Goal: Task Accomplishment & Management: Manage account settings

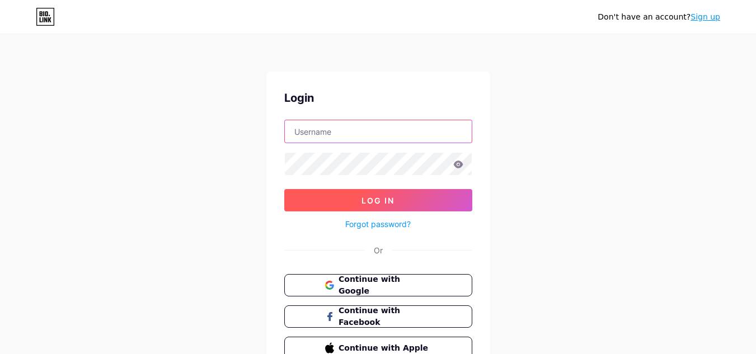
type input "[EMAIL_ADDRESS][DOMAIN_NAME]"
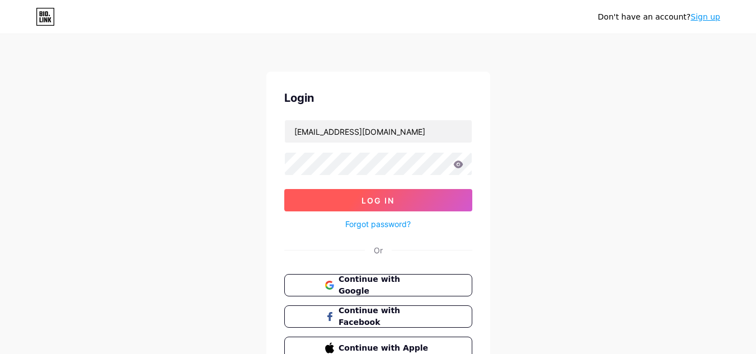
click at [409, 200] on button "Log In" at bounding box center [378, 200] width 188 height 22
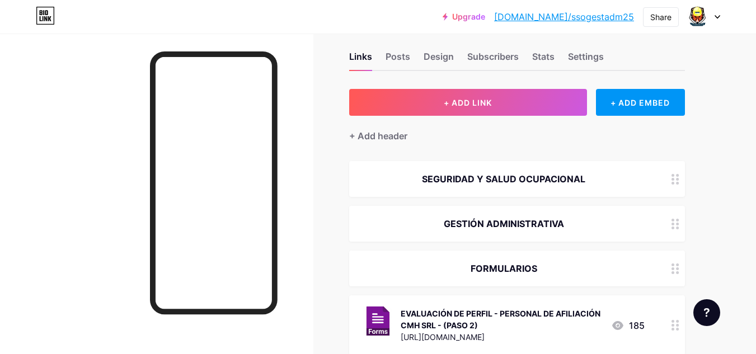
scroll to position [20, 0]
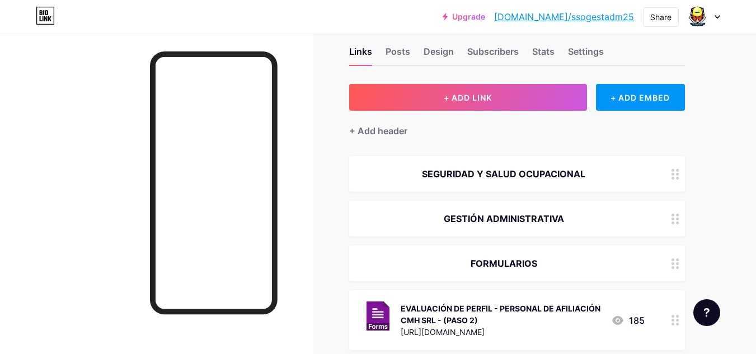
click at [711, 17] on div at bounding box center [704, 17] width 32 height 20
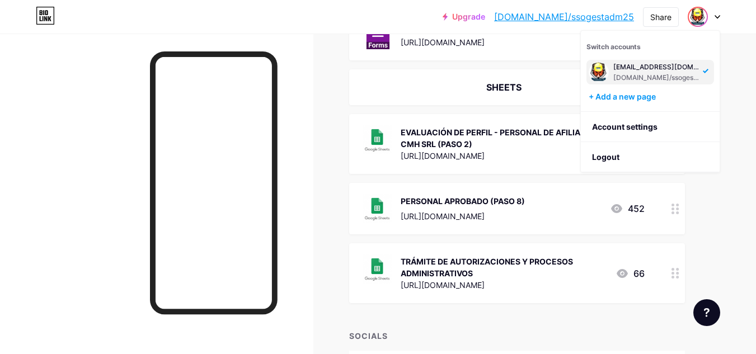
scroll to position [570, 0]
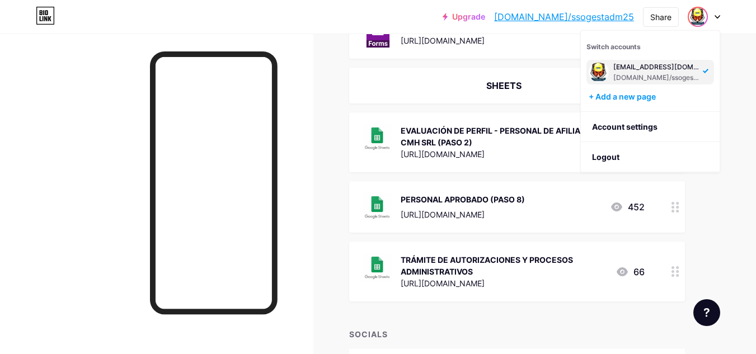
drag, startPoint x: 675, startPoint y: 269, endPoint x: 709, endPoint y: 224, distance: 56.3
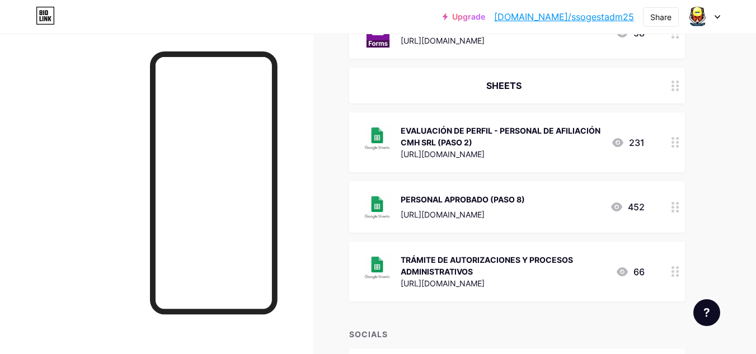
click at [596, 250] on div "TRÁMITE DE AUTORIZACIONES Y PROCESOS ADMINISTRATIVOS [URL][DOMAIN_NAME] 66" at bounding box center [517, 272] width 336 height 60
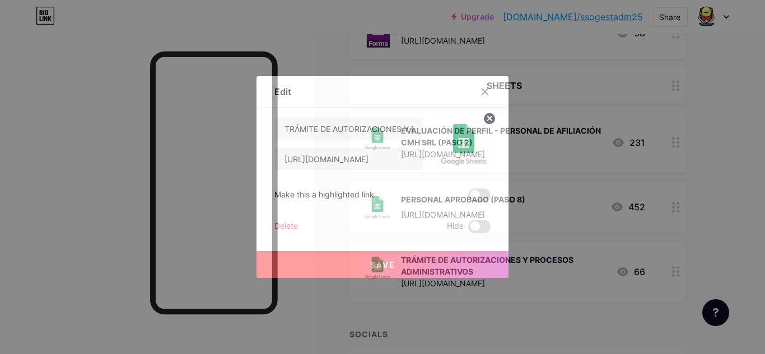
click at [483, 91] on icon at bounding box center [485, 92] width 6 height 6
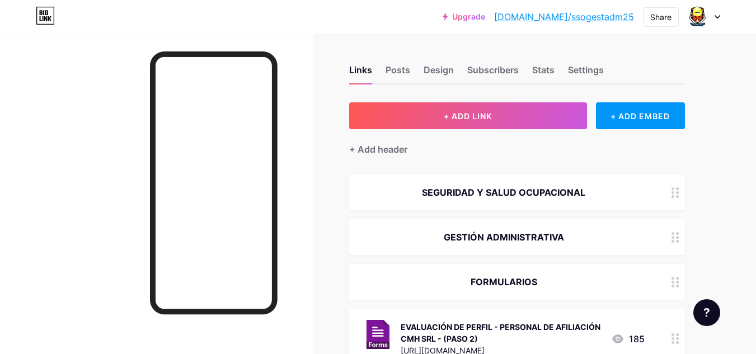
scroll to position [0, 0]
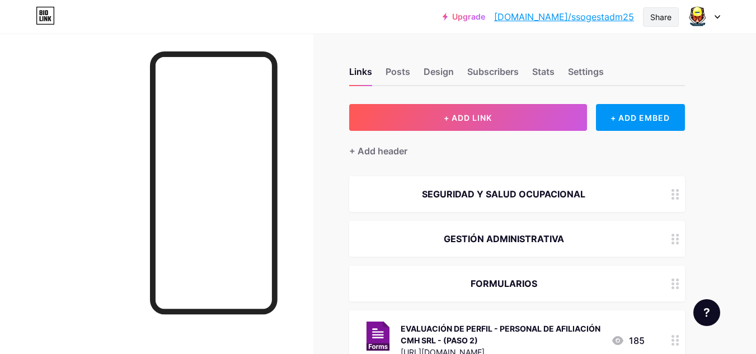
click at [664, 16] on div "Share" at bounding box center [660, 17] width 21 height 12
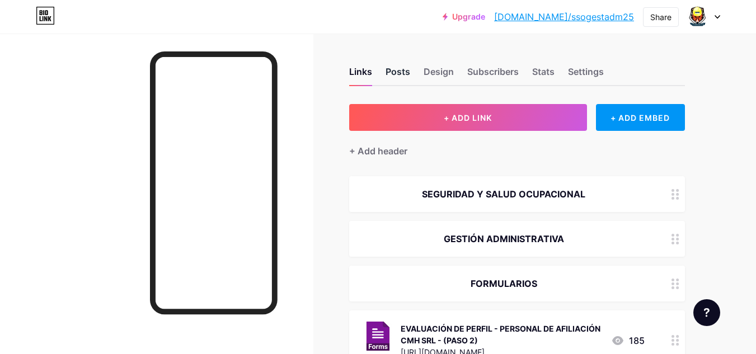
click at [391, 73] on div "Posts" at bounding box center [398, 75] width 25 height 20
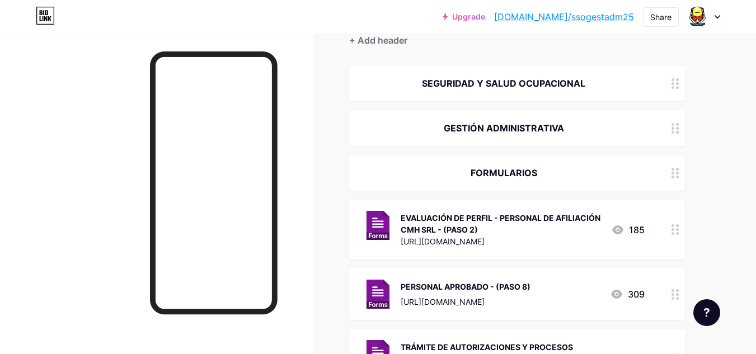
scroll to position [131, 0]
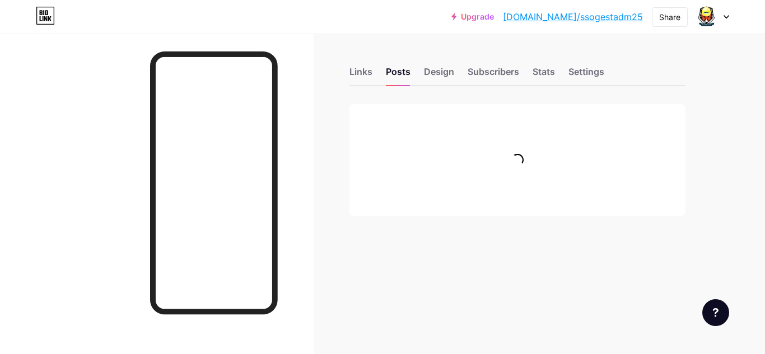
drag, startPoint x: 764, startPoint y: 41, endPoint x: 762, endPoint y: 53, distance: 11.3
click at [762, 53] on html "Upgrade [DOMAIN_NAME]/ssoges... [DOMAIN_NAME]/ssogestadm25 Share Switch account…" at bounding box center [382, 177] width 765 height 354
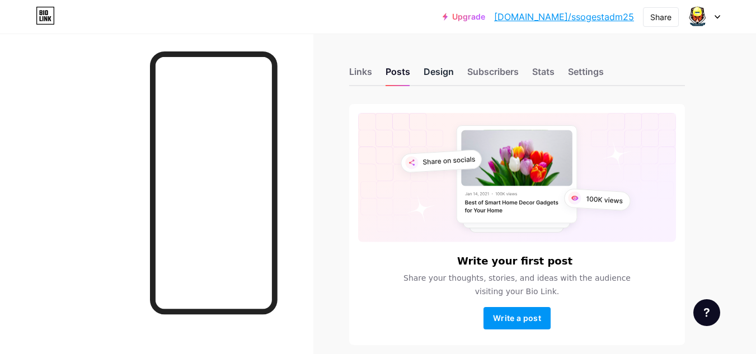
click at [437, 78] on div "Design" at bounding box center [439, 75] width 30 height 20
click at [503, 67] on div "Subscribers" at bounding box center [492, 75] width 51 height 20
click at [544, 69] on div "Stats" at bounding box center [543, 75] width 22 height 20
click at [598, 75] on div "Settings" at bounding box center [586, 75] width 36 height 20
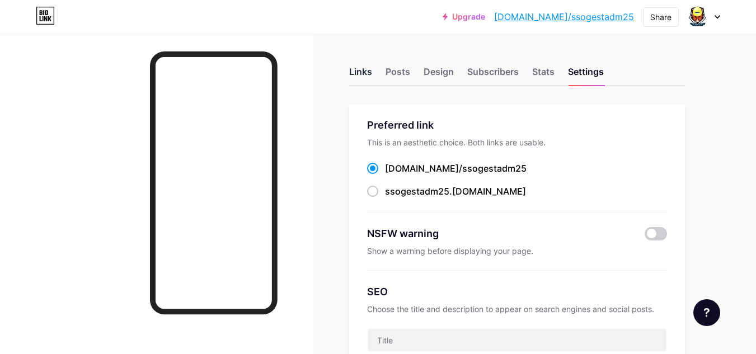
click at [353, 65] on div "Links" at bounding box center [360, 75] width 23 height 20
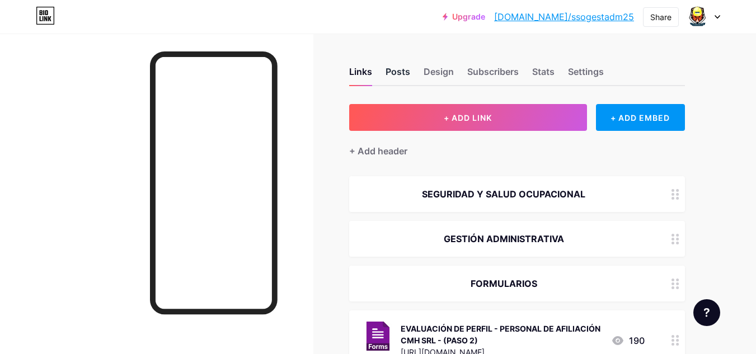
click at [392, 66] on div "Posts" at bounding box center [398, 75] width 25 height 20
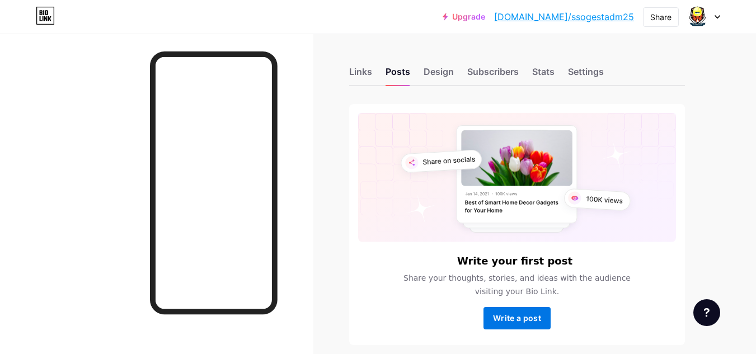
click at [518, 322] on span "Write a post" at bounding box center [517, 318] width 48 height 10
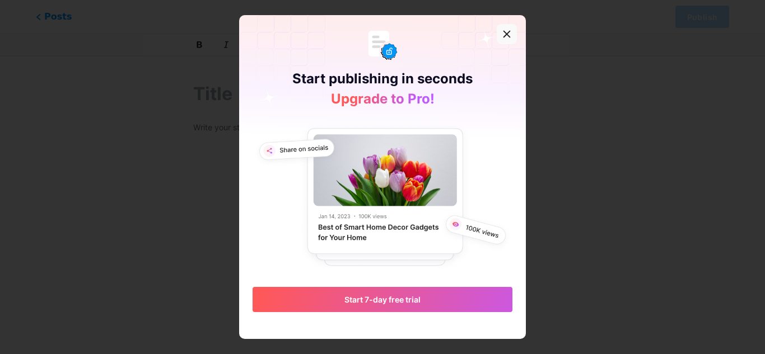
click at [505, 31] on icon at bounding box center [506, 34] width 9 height 9
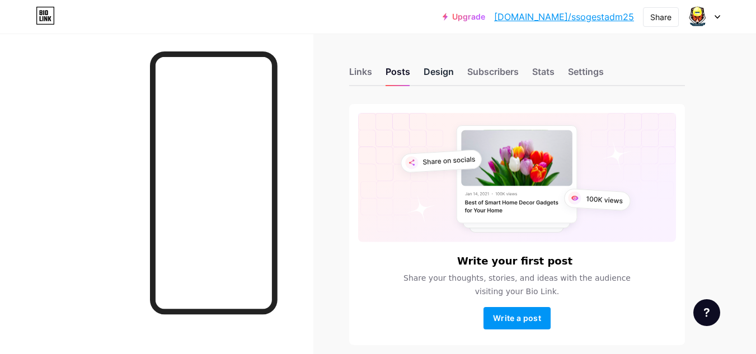
click at [443, 72] on div "Design" at bounding box center [439, 75] width 30 height 20
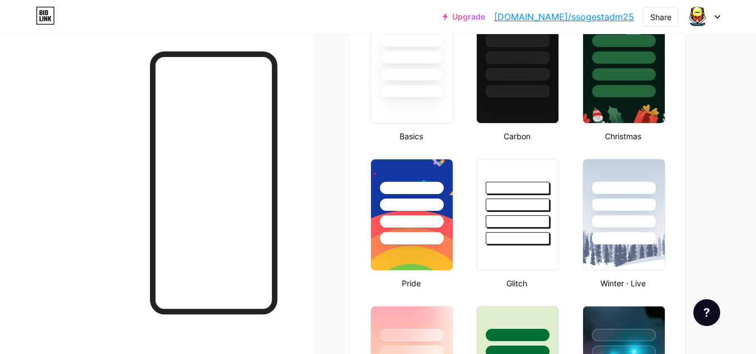
scroll to position [162, 0]
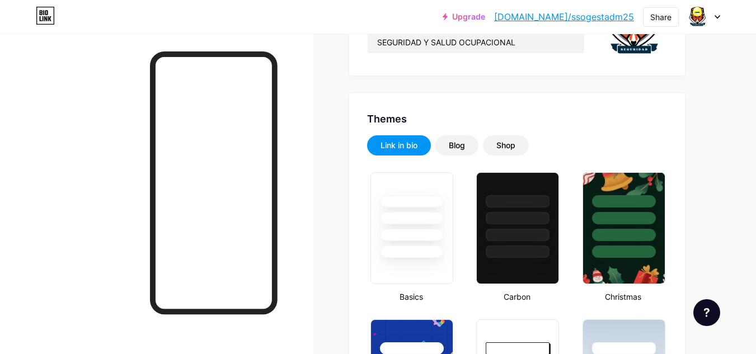
type input "#002060"
type input "#b88617"
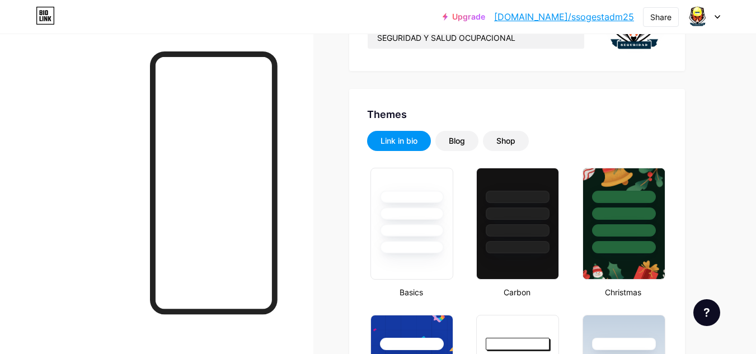
scroll to position [0, 0]
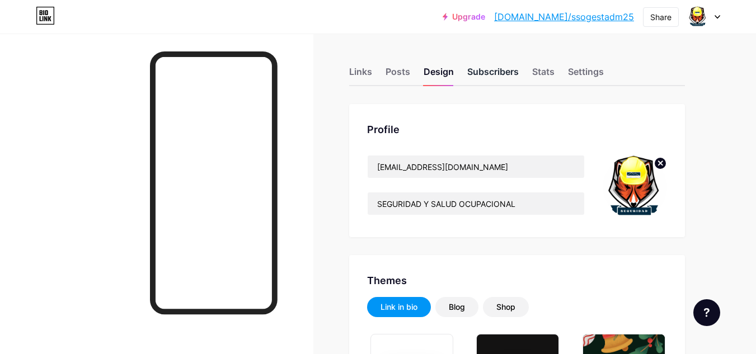
click at [490, 69] on div "Subscribers" at bounding box center [492, 75] width 51 height 20
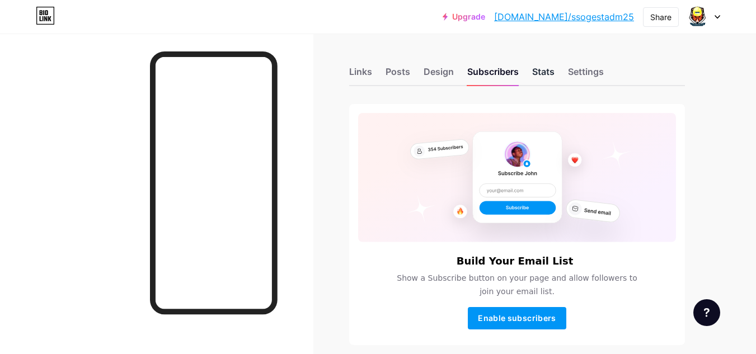
click at [554, 71] on div "Stats" at bounding box center [543, 75] width 22 height 20
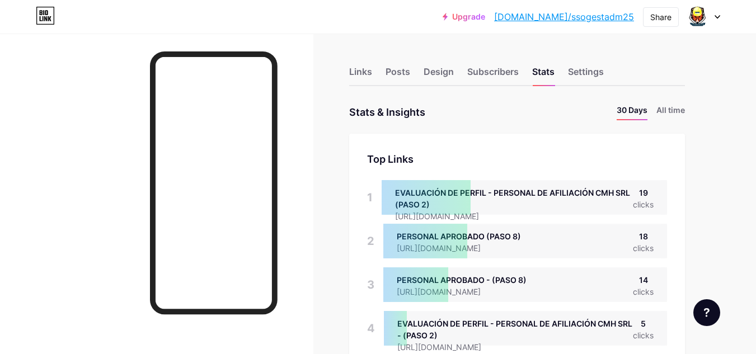
click at [715, 17] on icon at bounding box center [718, 17] width 6 height 4
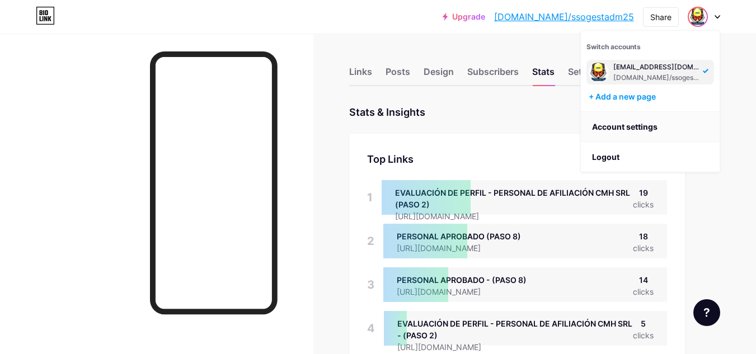
click at [658, 123] on link "Account settings" at bounding box center [650, 127] width 139 height 30
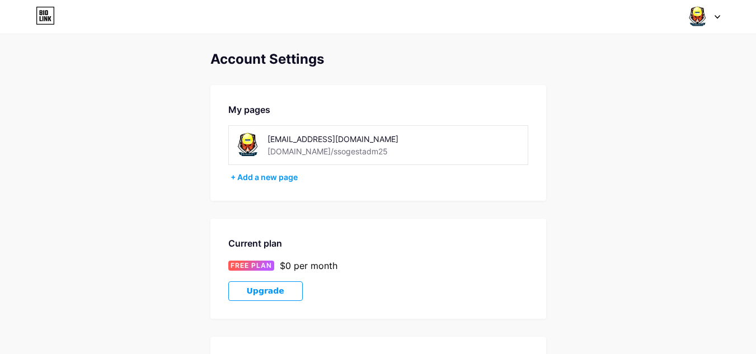
click at [289, 171] on div "My pages [EMAIL_ADDRESS][DOMAIN_NAME] [DOMAIN_NAME]/ssogestadm25 + Add a new pa…" at bounding box center [378, 143] width 336 height 116
click at [287, 178] on div "+ Add a new page" at bounding box center [380, 177] width 298 height 11
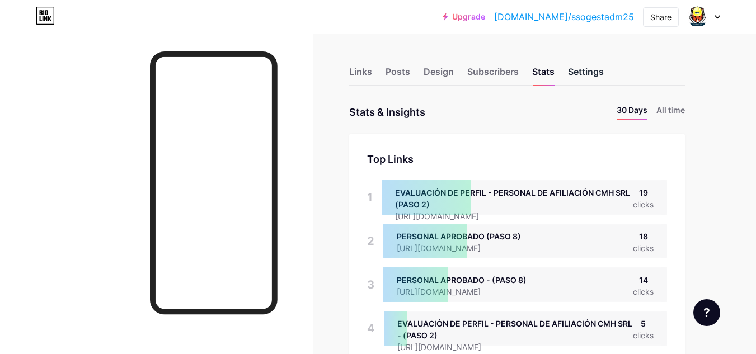
click at [590, 68] on div "Settings" at bounding box center [586, 75] width 36 height 20
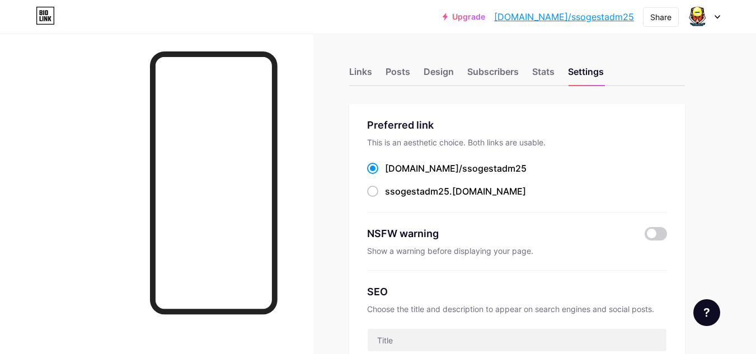
click at [709, 14] on div at bounding box center [704, 17] width 32 height 20
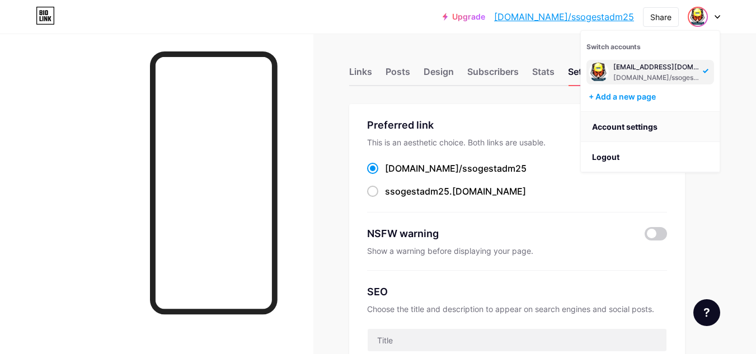
click at [638, 121] on link "Account settings" at bounding box center [650, 127] width 139 height 30
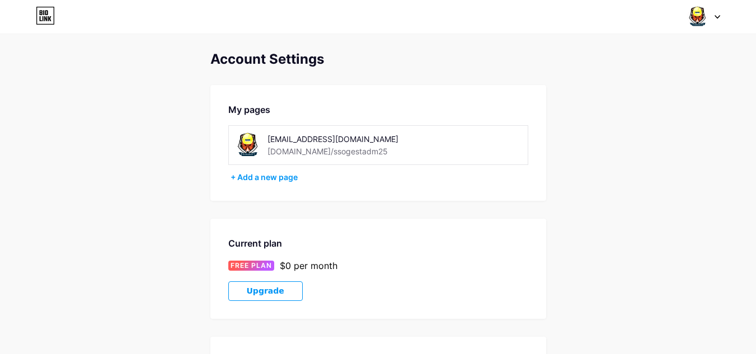
click at [372, 141] on div "[EMAIL_ADDRESS][DOMAIN_NAME]" at bounding box center [347, 139] width 158 height 12
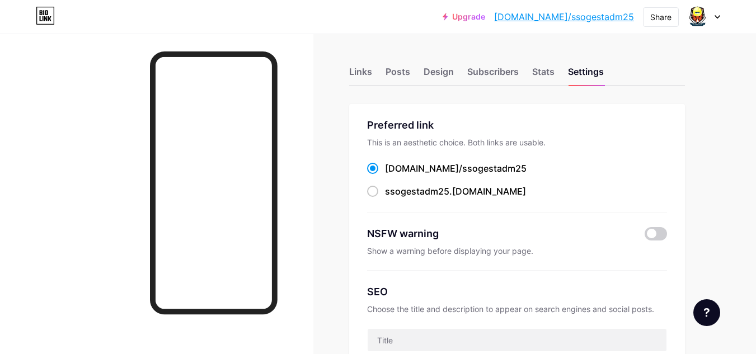
click at [714, 21] on div at bounding box center [704, 17] width 32 height 20
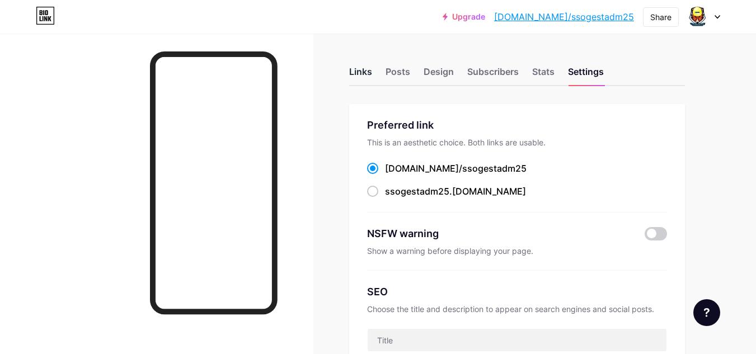
click at [364, 72] on div "Links" at bounding box center [360, 75] width 23 height 20
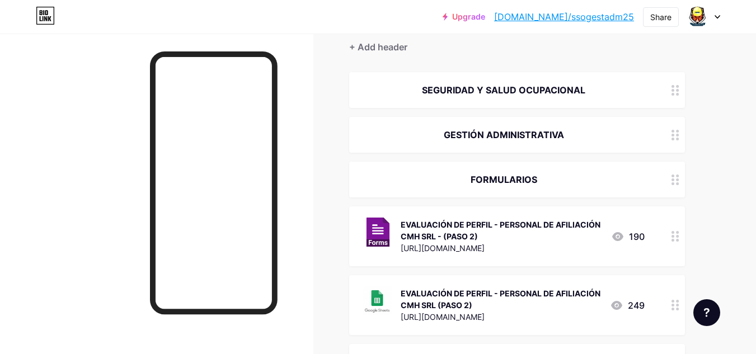
scroll to position [106, 0]
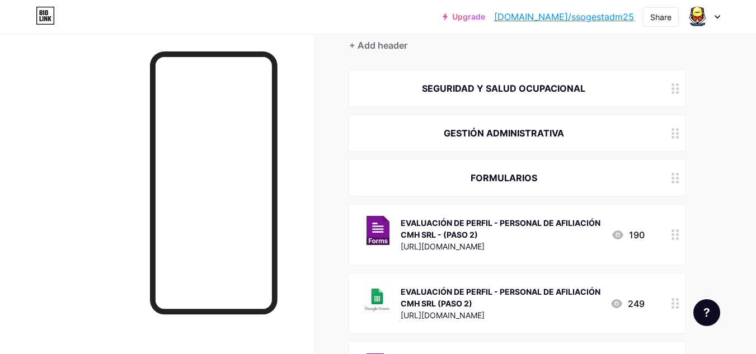
click at [541, 180] on div "FORMULARIOS" at bounding box center [504, 177] width 282 height 13
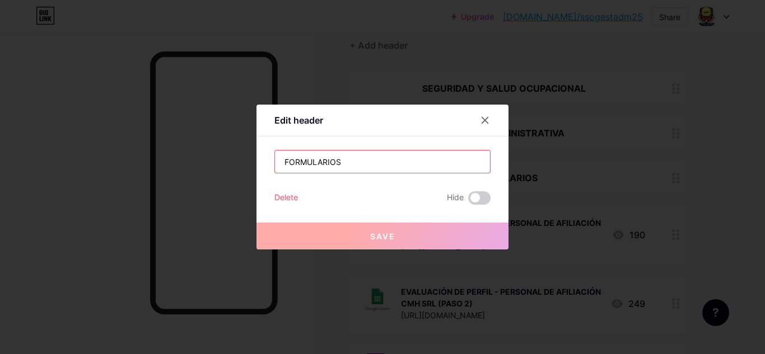
click at [398, 161] on input "FORMULARIOS" at bounding box center [382, 162] width 215 height 22
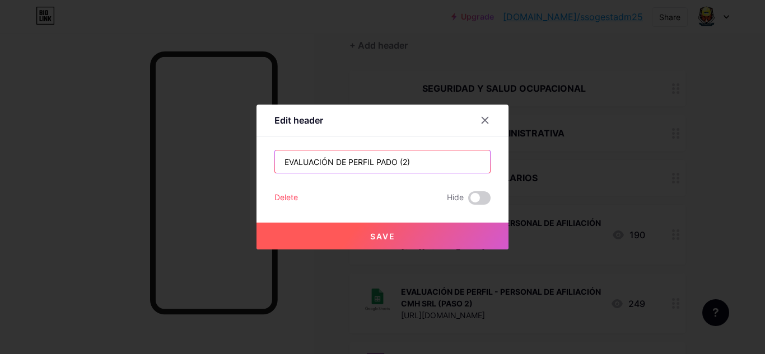
click at [391, 161] on input "EVALUACIÓN DE PERFIL PADO (2)" at bounding box center [382, 162] width 215 height 22
type input "EVALUACIÓN DE PERFIL PASO (2)"
click at [388, 236] on span "Save" at bounding box center [382, 237] width 25 height 10
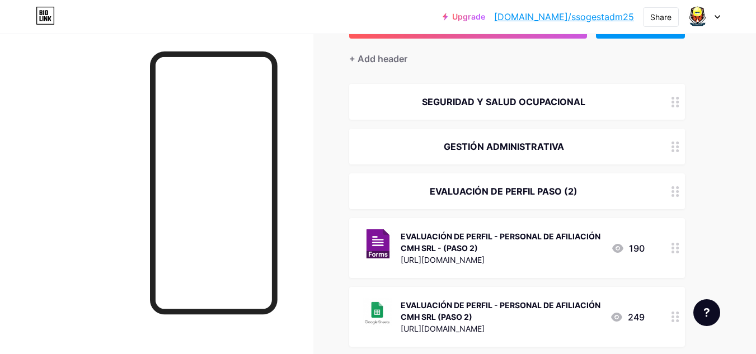
scroll to position [62, 0]
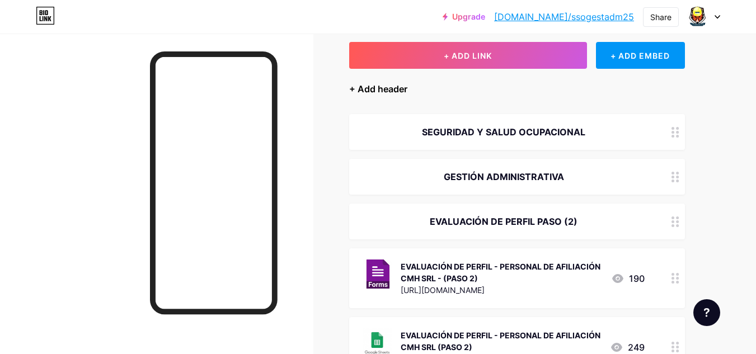
click at [387, 87] on div "+ Add header" at bounding box center [378, 88] width 58 height 13
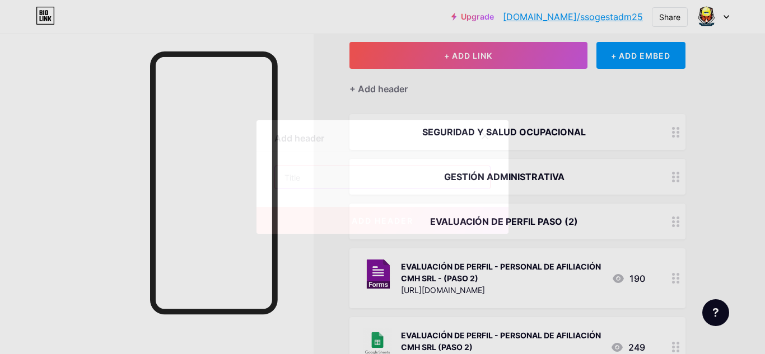
click at [349, 177] on input "text" at bounding box center [382, 177] width 215 height 22
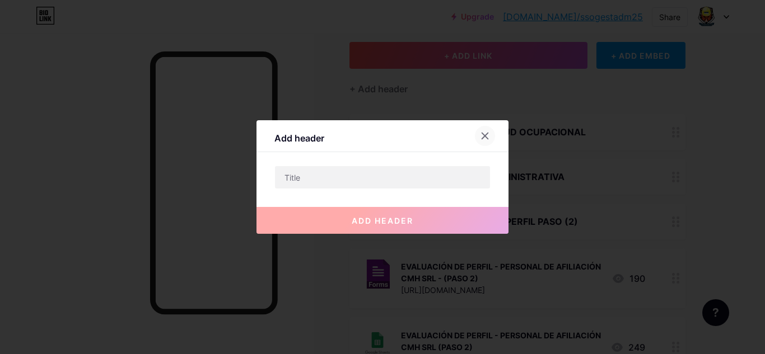
click at [488, 135] on icon at bounding box center [484, 136] width 9 height 9
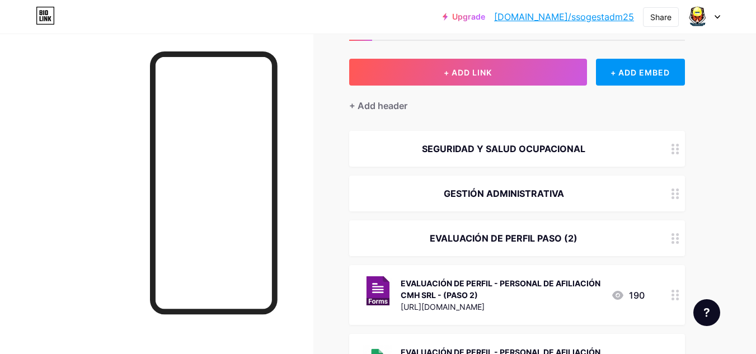
scroll to position [44, 0]
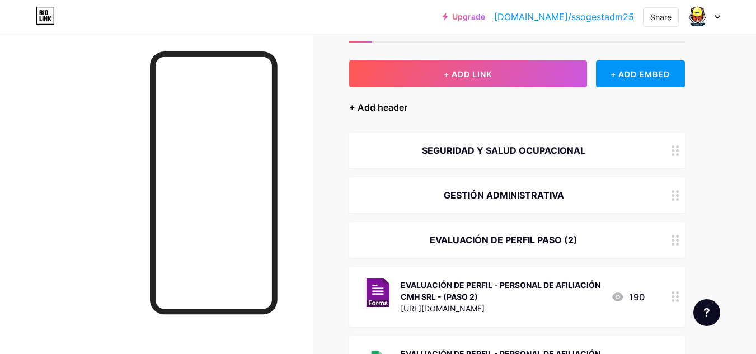
click at [385, 104] on div "+ Add header" at bounding box center [378, 107] width 58 height 13
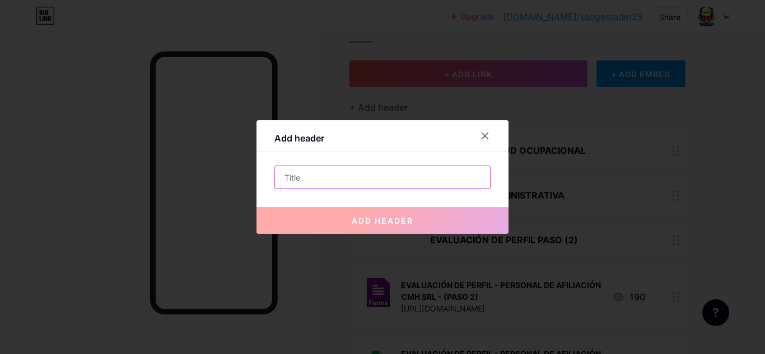
click at [332, 169] on input "text" at bounding box center [382, 177] width 215 height 22
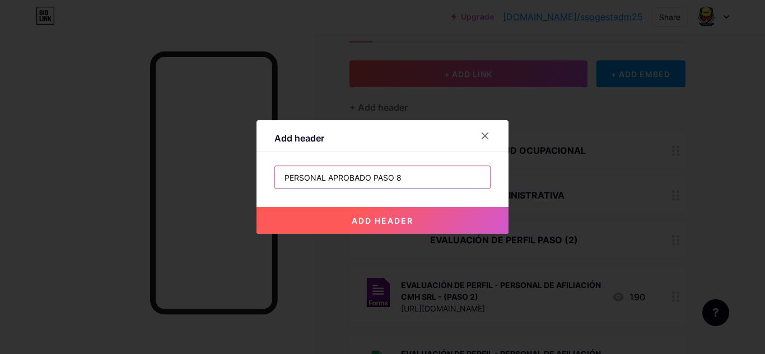
type input "PERSONAL APROBADO PASO 8"
click at [378, 213] on button "add header" at bounding box center [382, 220] width 252 height 27
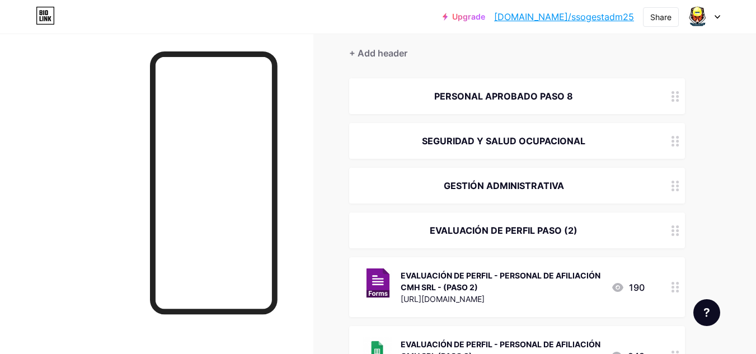
scroll to position [91, 0]
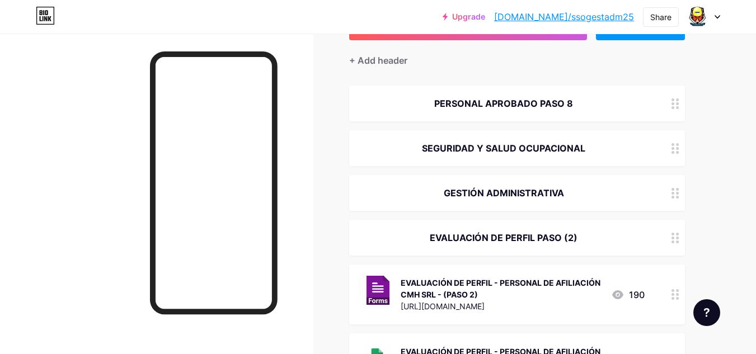
drag, startPoint x: 642, startPoint y: 101, endPoint x: 641, endPoint y: 155, distance: 54.3
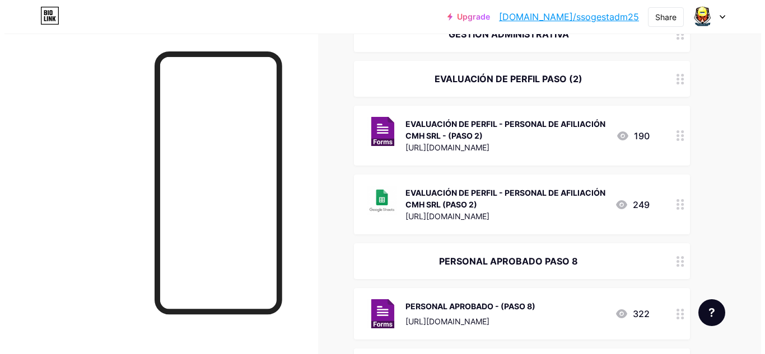
scroll to position [207, 0]
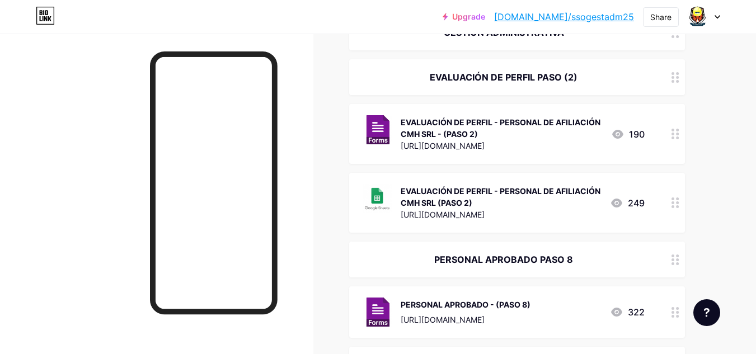
click at [443, 123] on div "EVALUACIÓN DE PERFIL - PERSONAL DE AFILIACIÓN CMH SRL - (PASO 2)" at bounding box center [502, 128] width 202 height 24
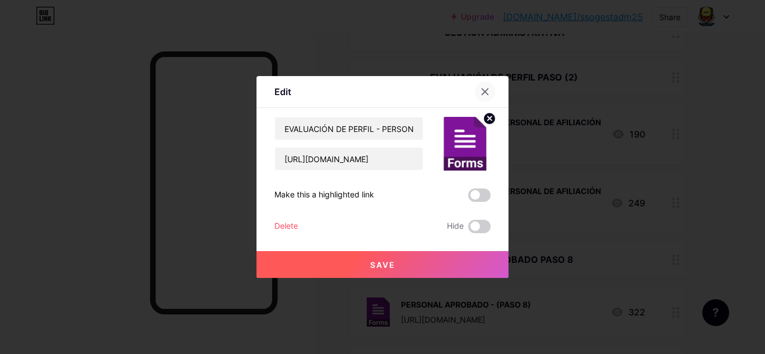
click at [487, 88] on icon at bounding box center [484, 91] width 9 height 9
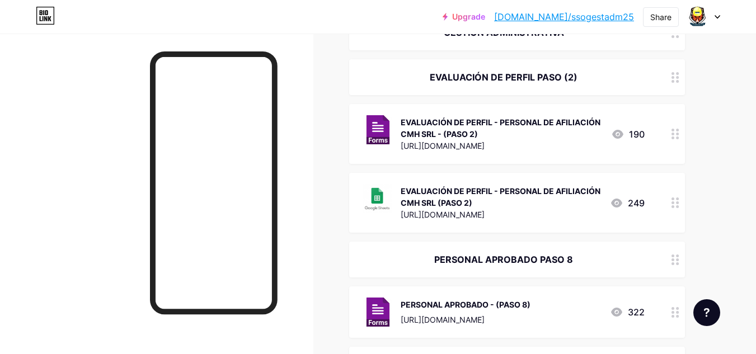
click at [479, 194] on div "EVALUACIÓN DE PERFIL - PERSONAL DE AFILIACIÓN CMH SRL (PASO 2)" at bounding box center [501, 197] width 200 height 24
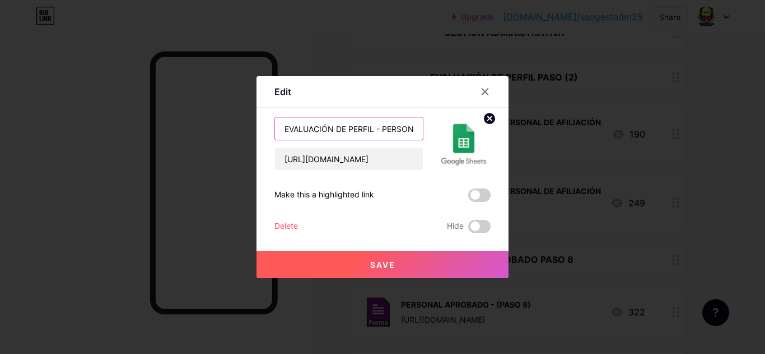
click at [284, 130] on input "EVALUACIÓN DE PERFIL - PERSONAL DE AFILIACIÓN CMH SRL (PASO 2)" at bounding box center [349, 129] width 148 height 22
drag, startPoint x: 339, startPoint y: 128, endPoint x: 386, endPoint y: 132, distance: 47.2
click at [386, 131] on input "SEGUIMIENTO EVALUACIÓN DE PERFIL - PERSONAL DE AFILIACIÓN CMH SRL (PASO 2)" at bounding box center [349, 129] width 148 height 22
click at [404, 129] on input "SEGUIMIENTO EVALUACIÓN DE PERFIL - PERSONAL DE AFILIACIÓN CMH SRL (PASO 2)" at bounding box center [349, 129] width 148 height 22
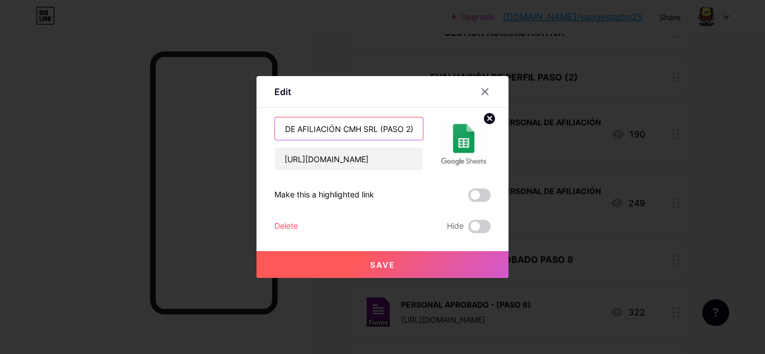
type input "SEGUIMIENTO EVALUACIÓN DE PERFIL - PERSONAL DE AFILIACIÓN CMH SRL (PASO 2)"
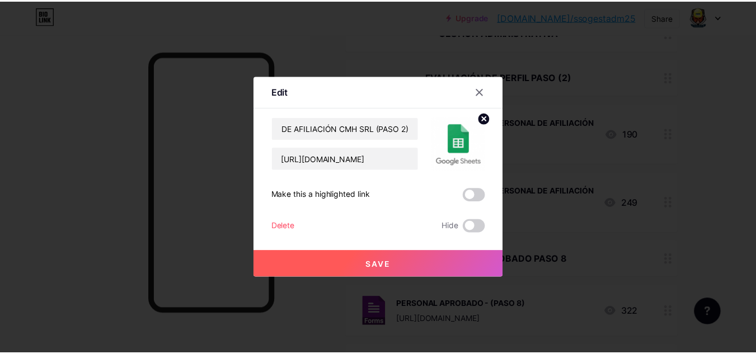
scroll to position [0, 0]
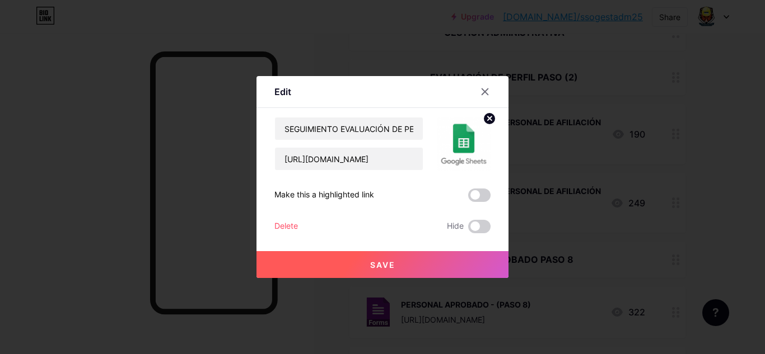
click at [432, 266] on button "Save" at bounding box center [382, 264] width 252 height 27
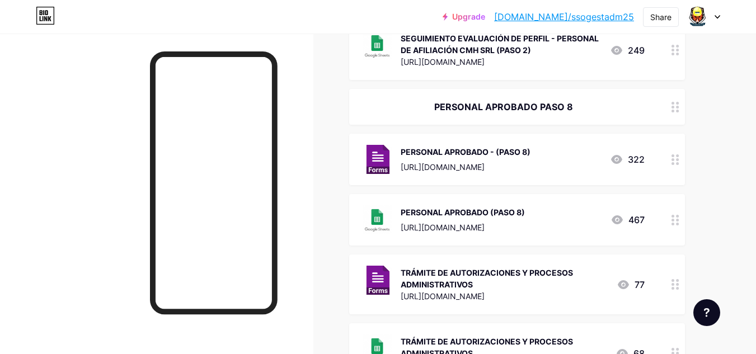
scroll to position [369, 0]
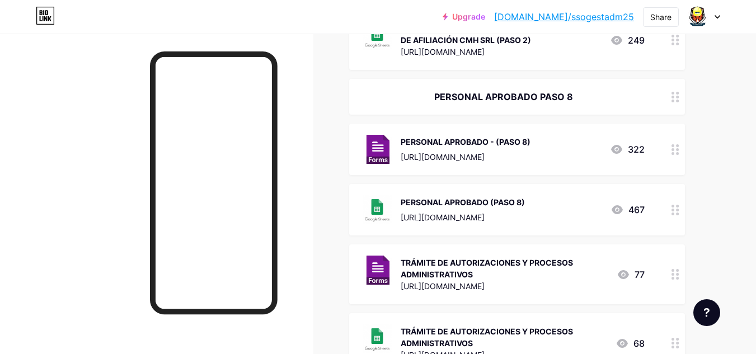
click at [495, 213] on div "[URL][DOMAIN_NAME]" at bounding box center [463, 218] width 124 height 12
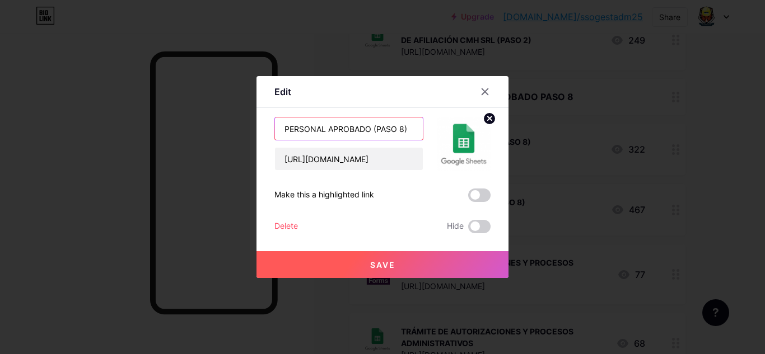
click at [286, 129] on input "PERSONAL APROBADO (PASO 8)" at bounding box center [349, 129] width 148 height 22
drag, startPoint x: 379, startPoint y: 129, endPoint x: 359, endPoint y: 128, distance: 20.2
click at [359, 128] on input "SEGUIMIENTO DEL PASO PERSONAL APROBADO (PASO 8)" at bounding box center [349, 129] width 148 height 22
type input "SEGUIMIENTO DEL PERSONAL APROBADO (PASO 8)"
click at [395, 256] on button "Save" at bounding box center [382, 264] width 252 height 27
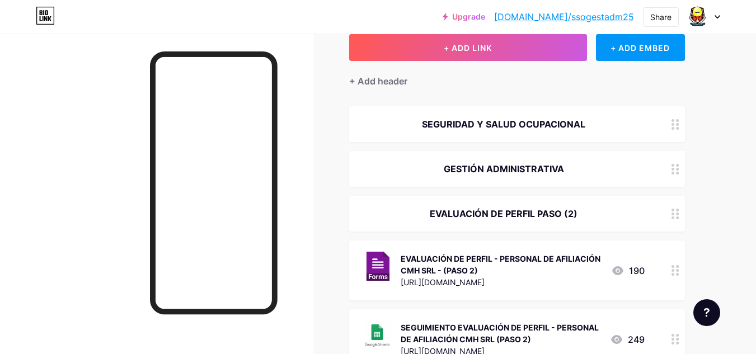
scroll to position [47, 0]
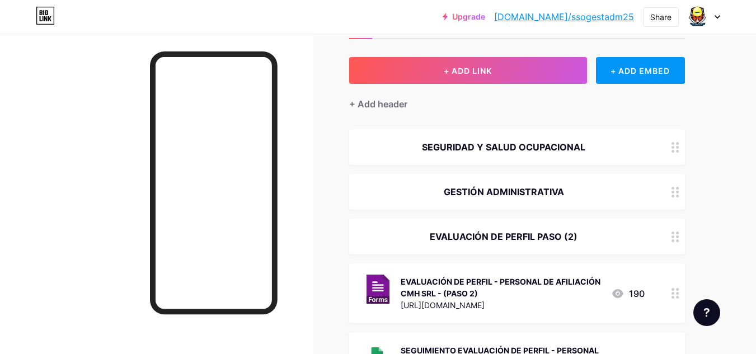
click at [385, 106] on div "+ Add header" at bounding box center [378, 103] width 58 height 13
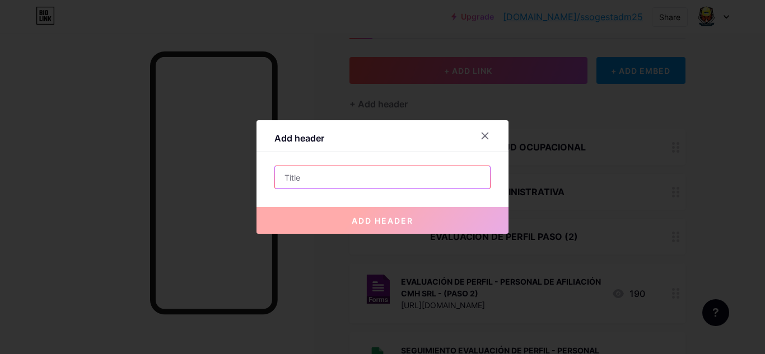
click at [377, 183] on input "text" at bounding box center [382, 177] width 215 height 22
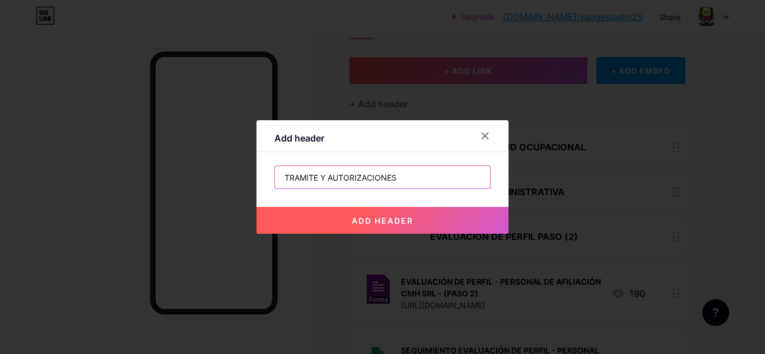
type input "TRAMITE Y AUTORIZACIONES"
click at [377, 221] on span "add header" at bounding box center [383, 221] width 62 height 10
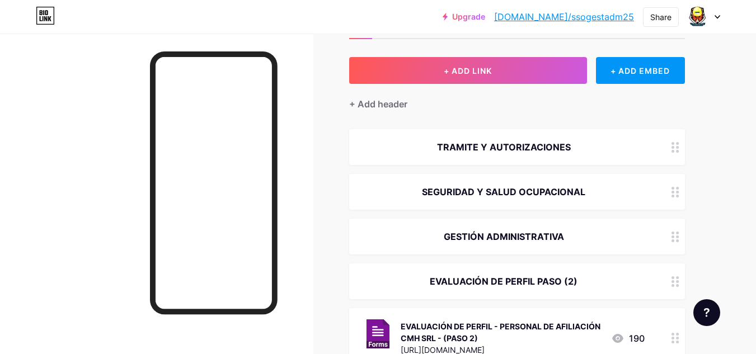
drag, startPoint x: 615, startPoint y: 146, endPoint x: 622, endPoint y: 220, distance: 74.8
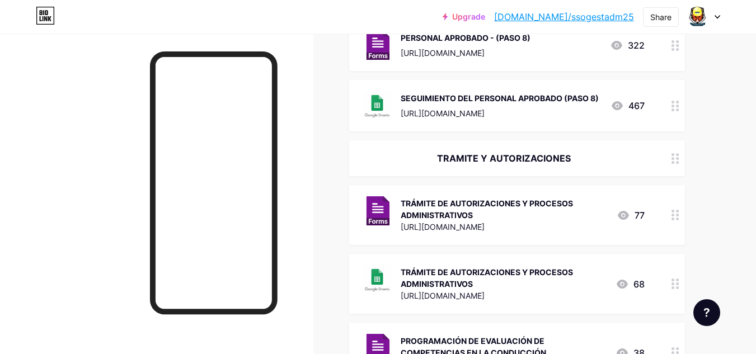
scroll to position [494, 0]
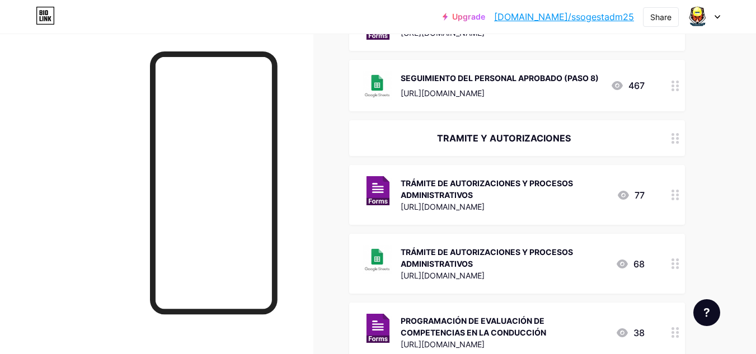
click at [484, 252] on div "TRÁMITE DE AUTORIZACIONES Y PROCESOS ADMINISTRATIVOS" at bounding box center [504, 258] width 206 height 24
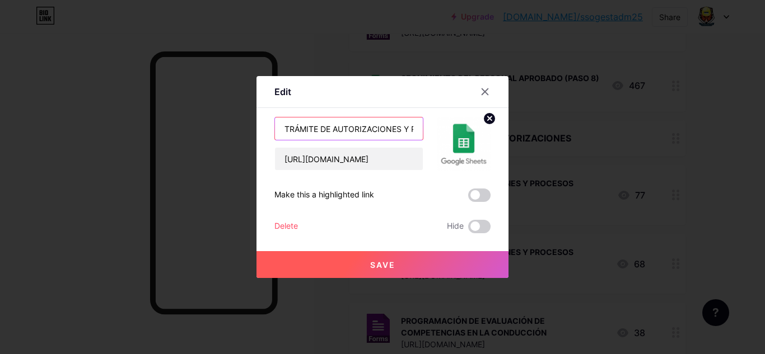
click at [286, 130] on input "TRÁMITE DE AUTORIZACIONES Y PROCESOS ADMINISTRATIVOS" at bounding box center [349, 129] width 148 height 22
type input "SEGUIMIENTO TRÁMITE DE AUTORIZACIONES Y PROCESOS ADMINISTRATIVOS"
click at [346, 263] on button "Save" at bounding box center [382, 264] width 252 height 27
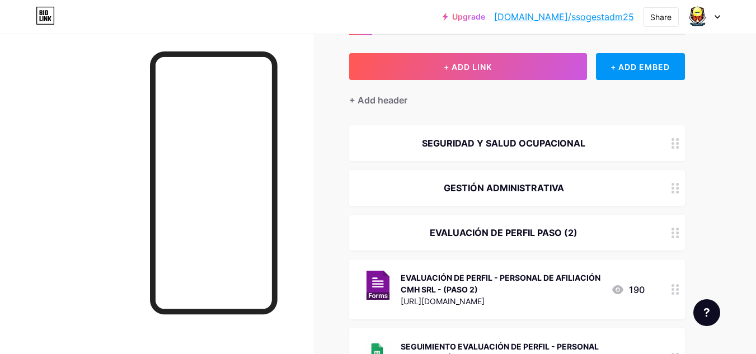
scroll to position [44, 0]
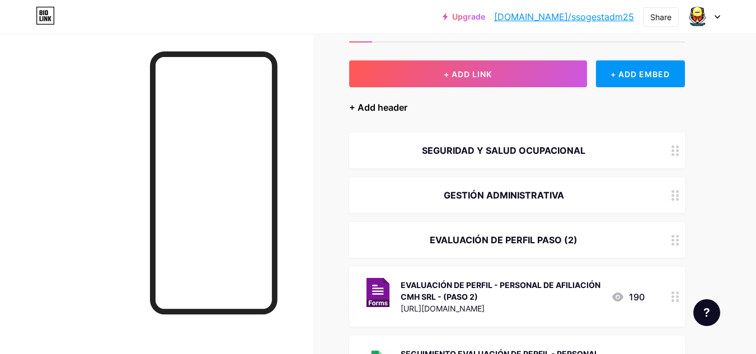
click at [385, 109] on div "+ Add header" at bounding box center [378, 107] width 58 height 13
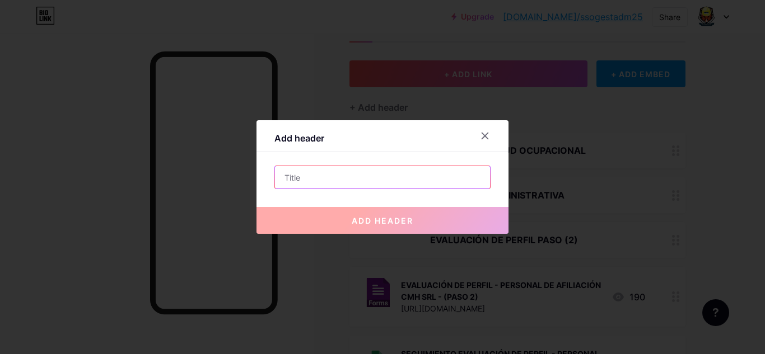
click at [364, 184] on input "text" at bounding box center [382, 177] width 215 height 22
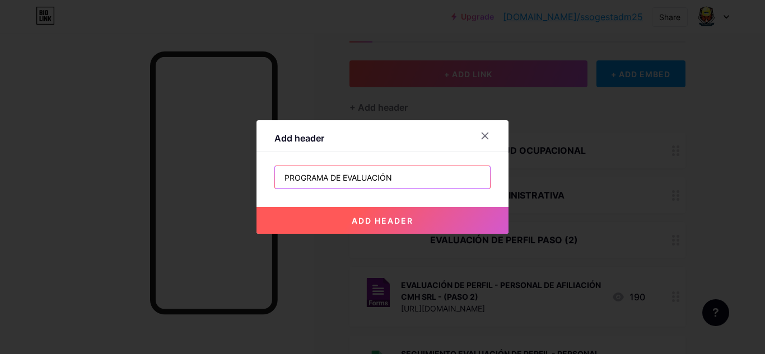
type input "PROGRAMA DE EVALUACIÓN"
click at [381, 214] on button "add header" at bounding box center [382, 220] width 252 height 27
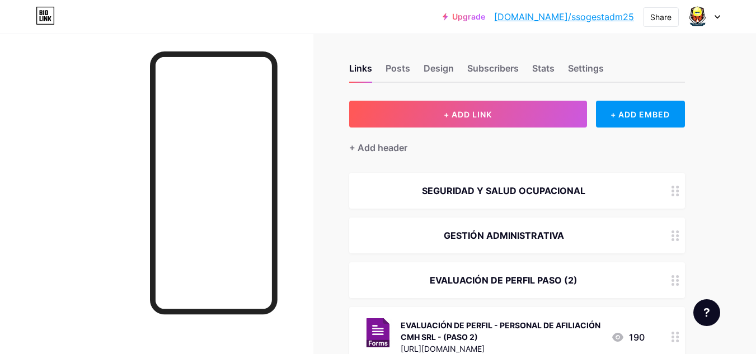
scroll to position [0, 0]
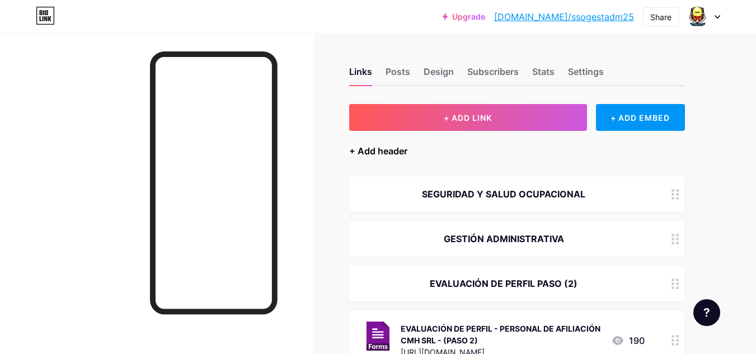
click at [383, 151] on div "+ Add header" at bounding box center [378, 150] width 58 height 13
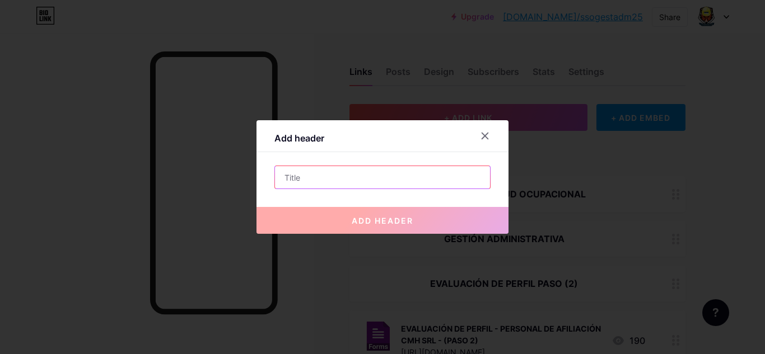
click at [383, 180] on input "text" at bounding box center [382, 177] width 215 height 22
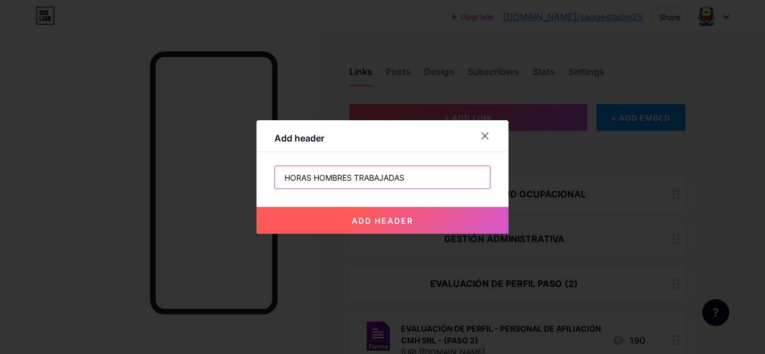
type input "HORAS HOMBRES TRABAJADAS"
click at [382, 217] on span "add header" at bounding box center [383, 221] width 62 height 10
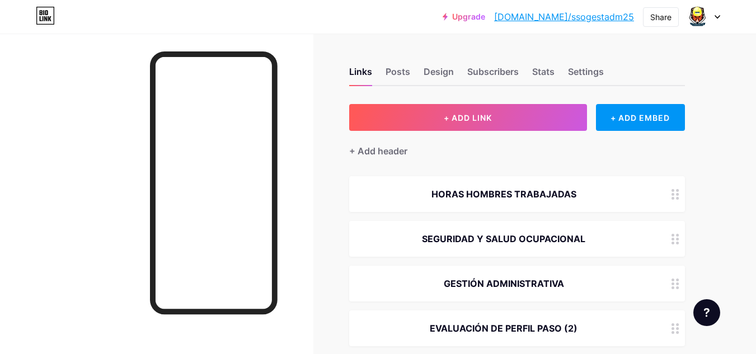
drag, startPoint x: 624, startPoint y: 183, endPoint x: 611, endPoint y: 256, distance: 74.4
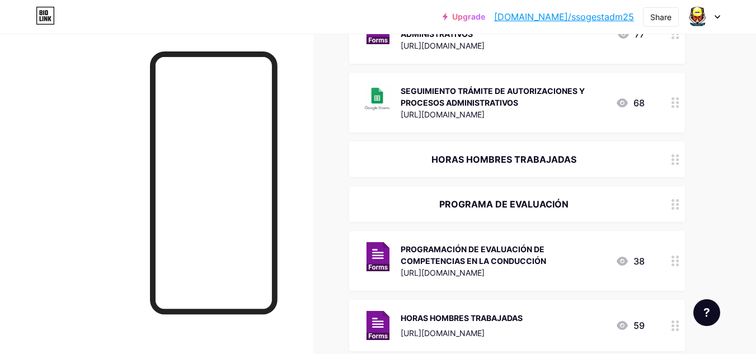
scroll to position [740, 0]
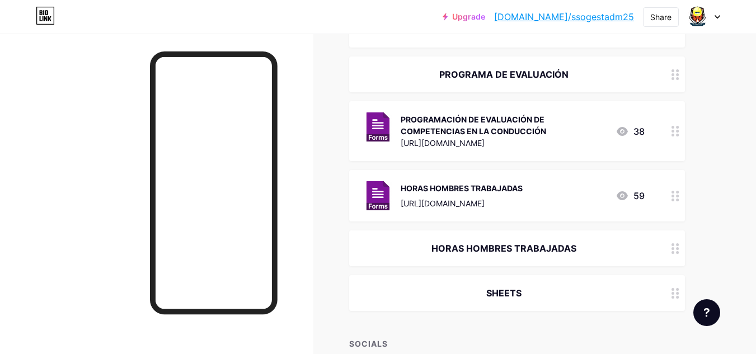
drag, startPoint x: 748, startPoint y: 243, endPoint x: 750, endPoint y: 290, distance: 46.5
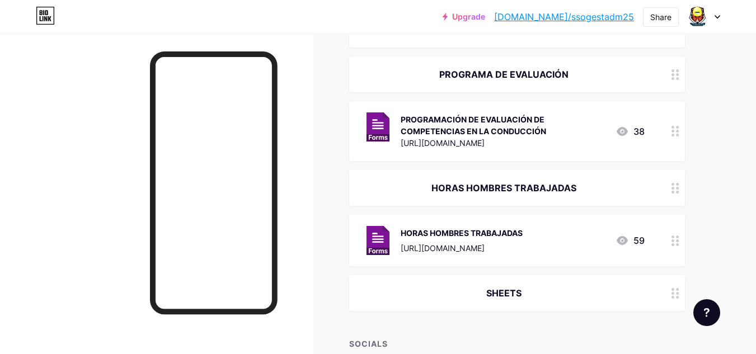
click at [667, 288] on div at bounding box center [675, 293] width 19 height 36
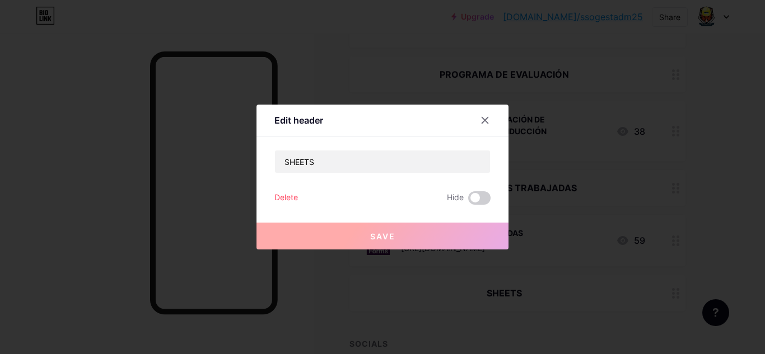
click at [482, 122] on icon at bounding box center [484, 120] width 9 height 9
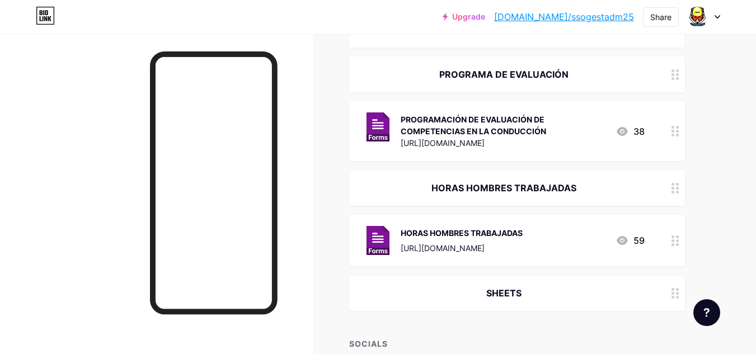
click at [427, 296] on div "SHEETS" at bounding box center [504, 293] width 282 height 13
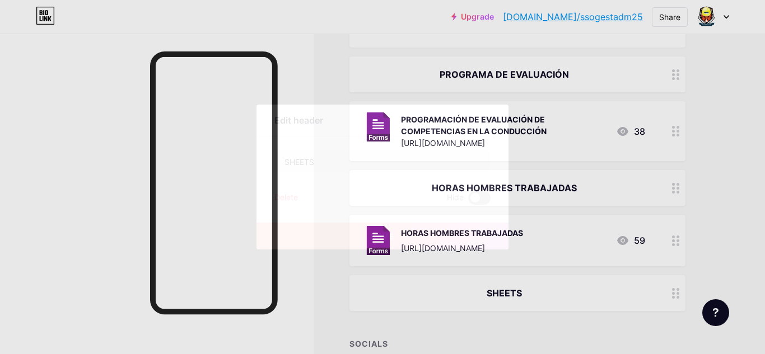
click at [481, 199] on span at bounding box center [479, 197] width 22 height 13
click at [468, 201] on input "checkbox" at bounding box center [468, 201] width 0 height 0
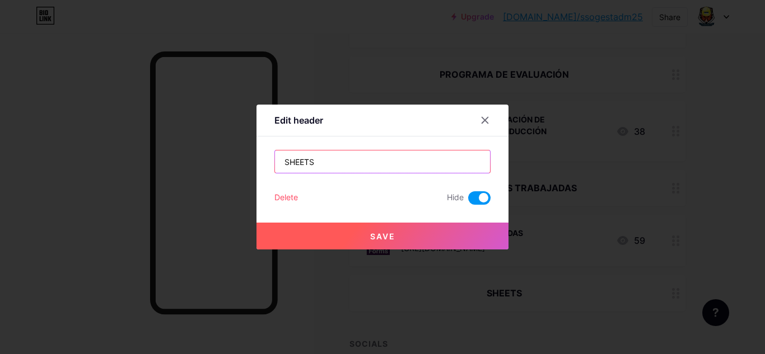
click at [353, 165] on input "SHEETS" at bounding box center [382, 162] width 215 height 22
click at [483, 197] on span at bounding box center [479, 197] width 22 height 13
click at [468, 201] on input "checkbox" at bounding box center [468, 201] width 0 height 0
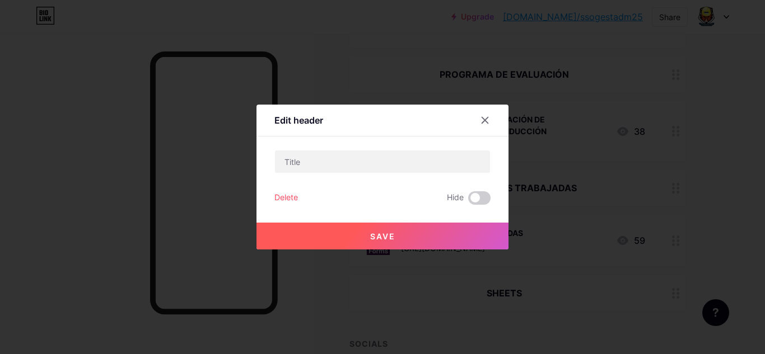
click at [463, 236] on button "Save" at bounding box center [382, 236] width 252 height 27
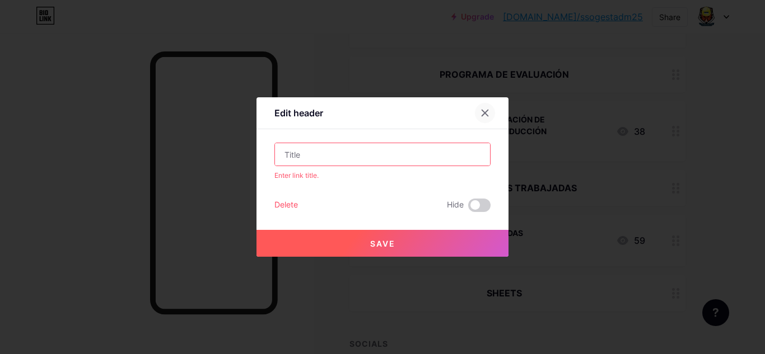
click at [484, 111] on icon at bounding box center [484, 113] width 9 height 9
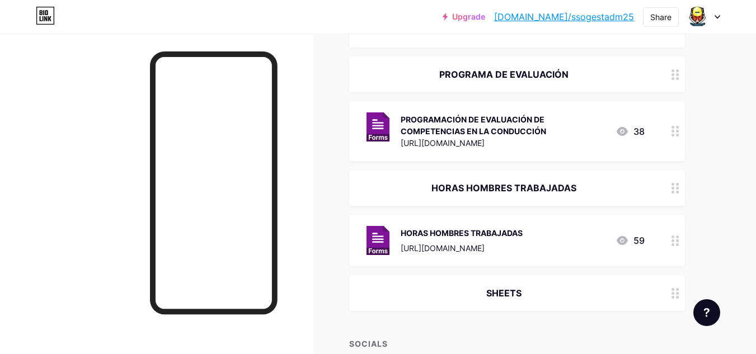
click at [442, 284] on div "SHEETS" at bounding box center [517, 293] width 336 height 36
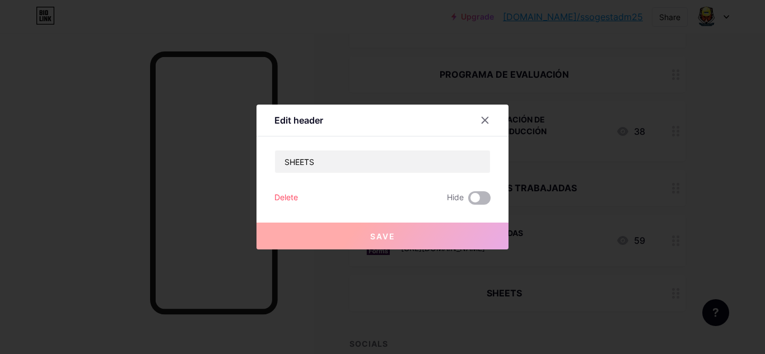
click at [477, 197] on span at bounding box center [479, 197] width 22 height 13
click at [468, 201] on input "checkbox" at bounding box center [468, 201] width 0 height 0
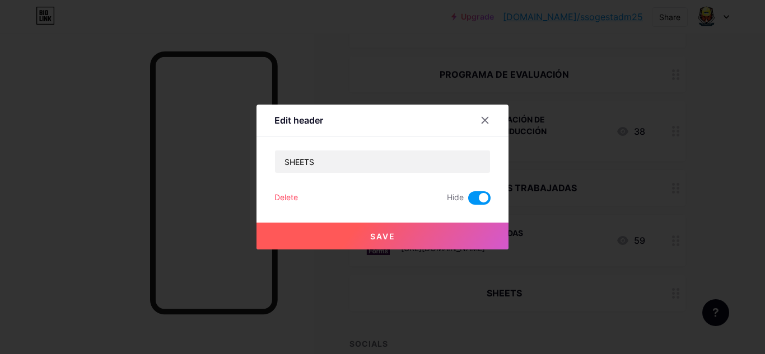
click at [489, 121] on div at bounding box center [485, 120] width 20 height 20
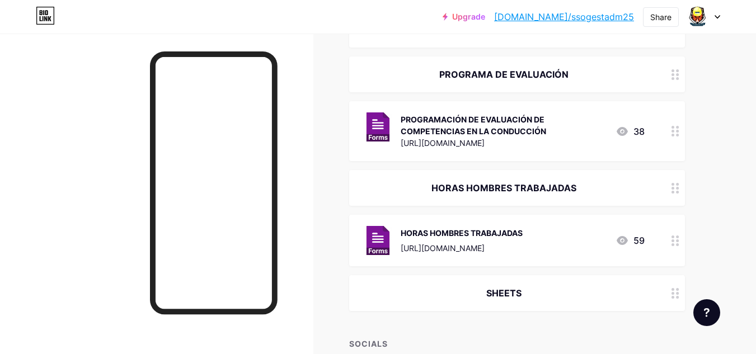
click at [504, 284] on div "SHEETS" at bounding box center [517, 293] width 336 height 36
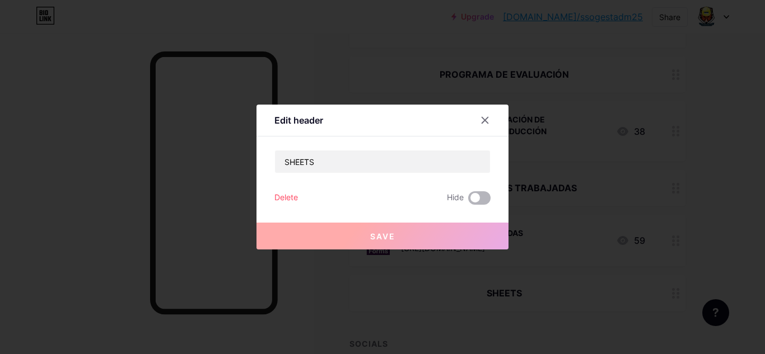
click at [481, 196] on span at bounding box center [479, 197] width 22 height 13
click at [468, 201] on input "checkbox" at bounding box center [468, 201] width 0 height 0
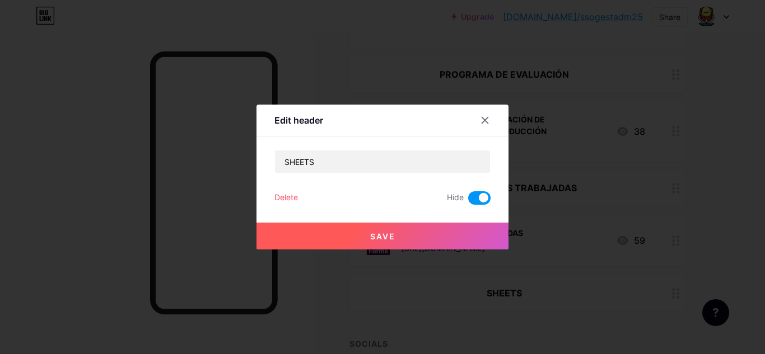
click at [465, 228] on button "Save" at bounding box center [382, 236] width 252 height 27
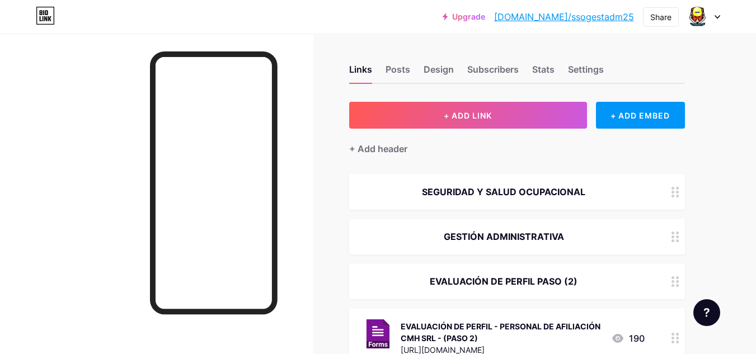
scroll to position [4, 0]
